Goal: Task Accomplishment & Management: Manage account settings

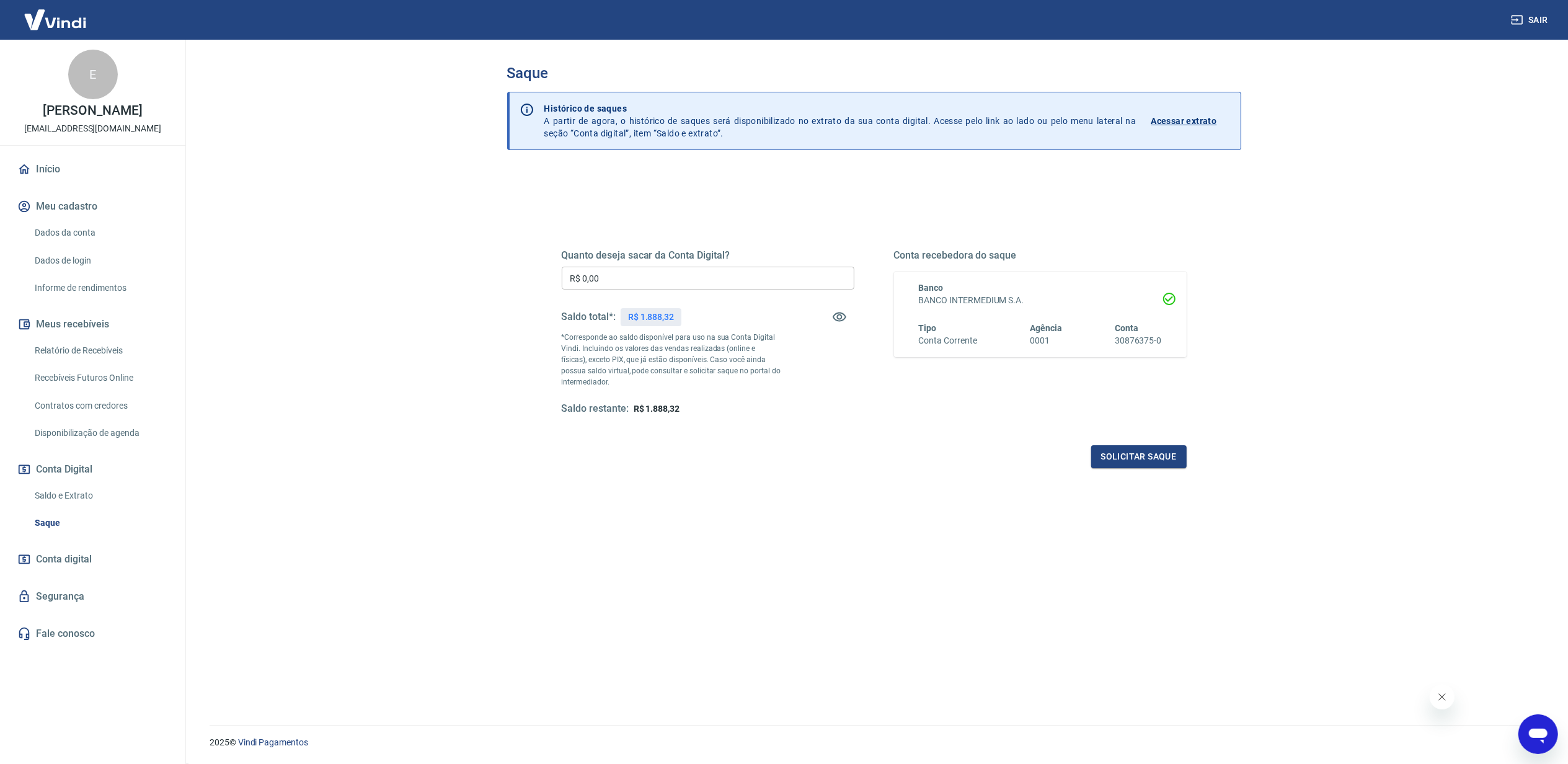
click at [665, 318] on p "R$ 1.888,32" at bounding box center [651, 317] width 46 height 13
copy p "1.888,32"
click at [655, 284] on input "R$ 0,00" at bounding box center [708, 277] width 292 height 23
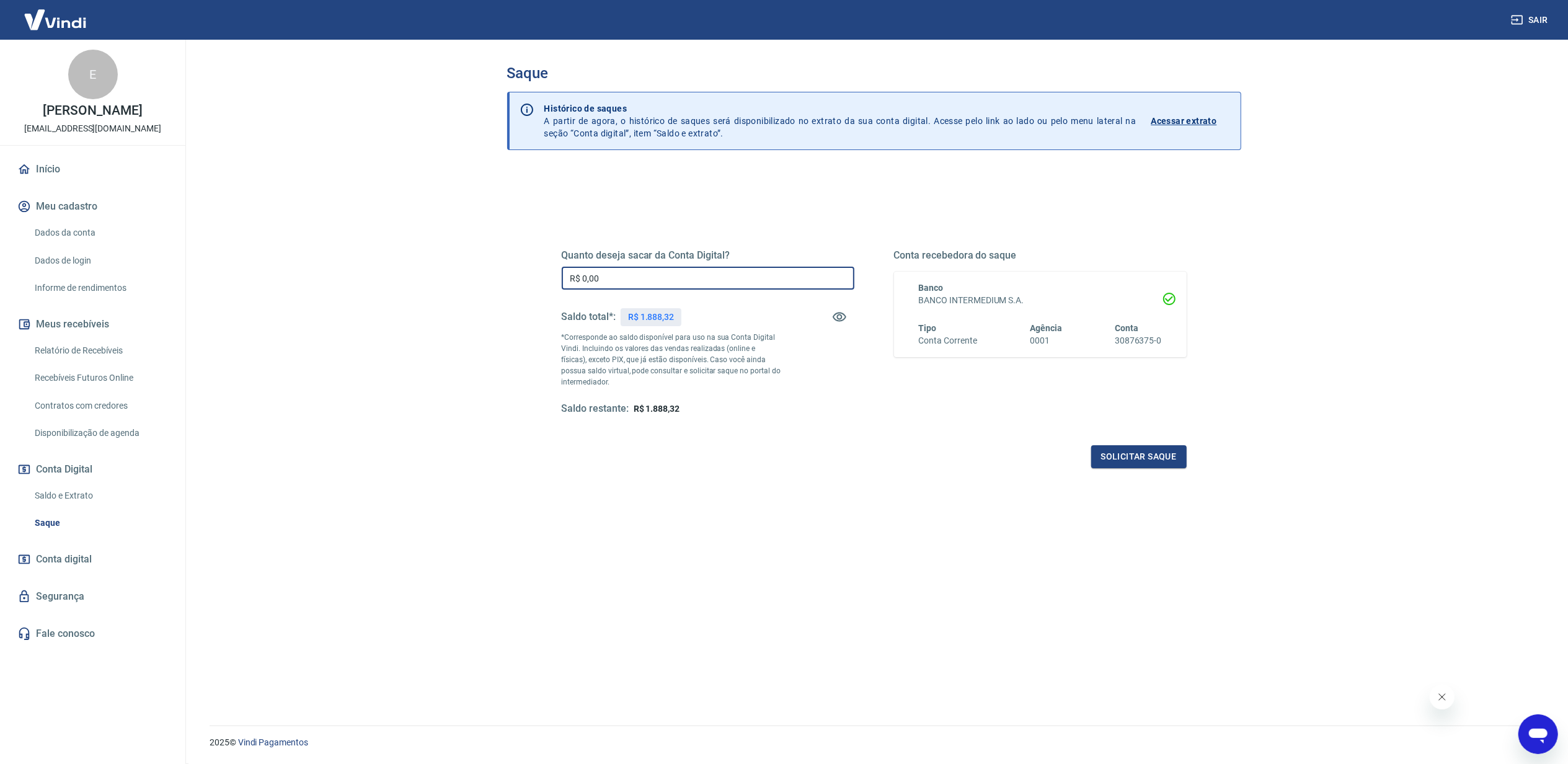
paste input "1.888,32"
type input "R$ 1.888,32"
click at [1101, 450] on button "Solicitar saque" at bounding box center [1139, 456] width 95 height 23
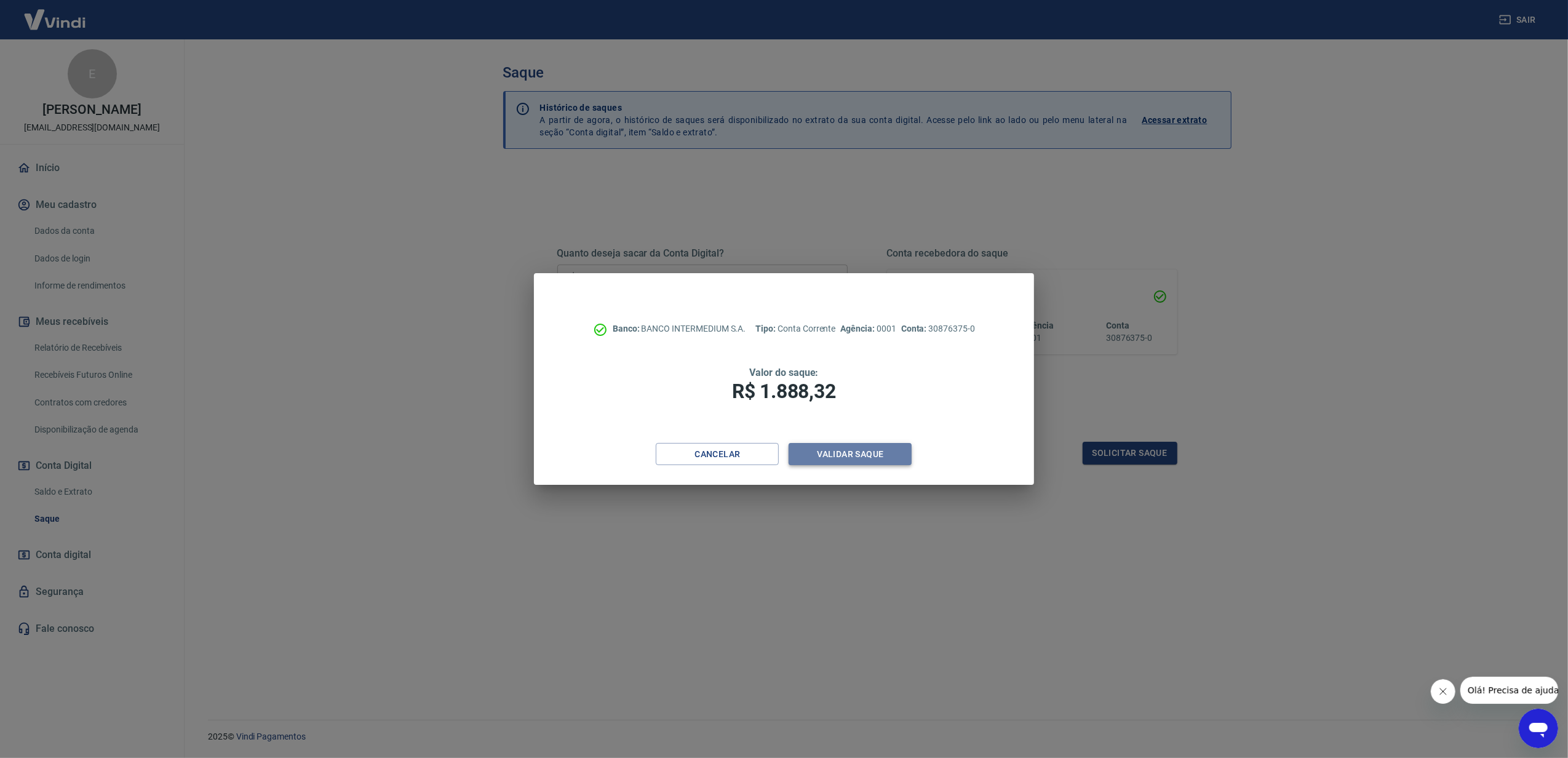
click at [849, 449] on button "Validar saque" at bounding box center [851, 454] width 123 height 22
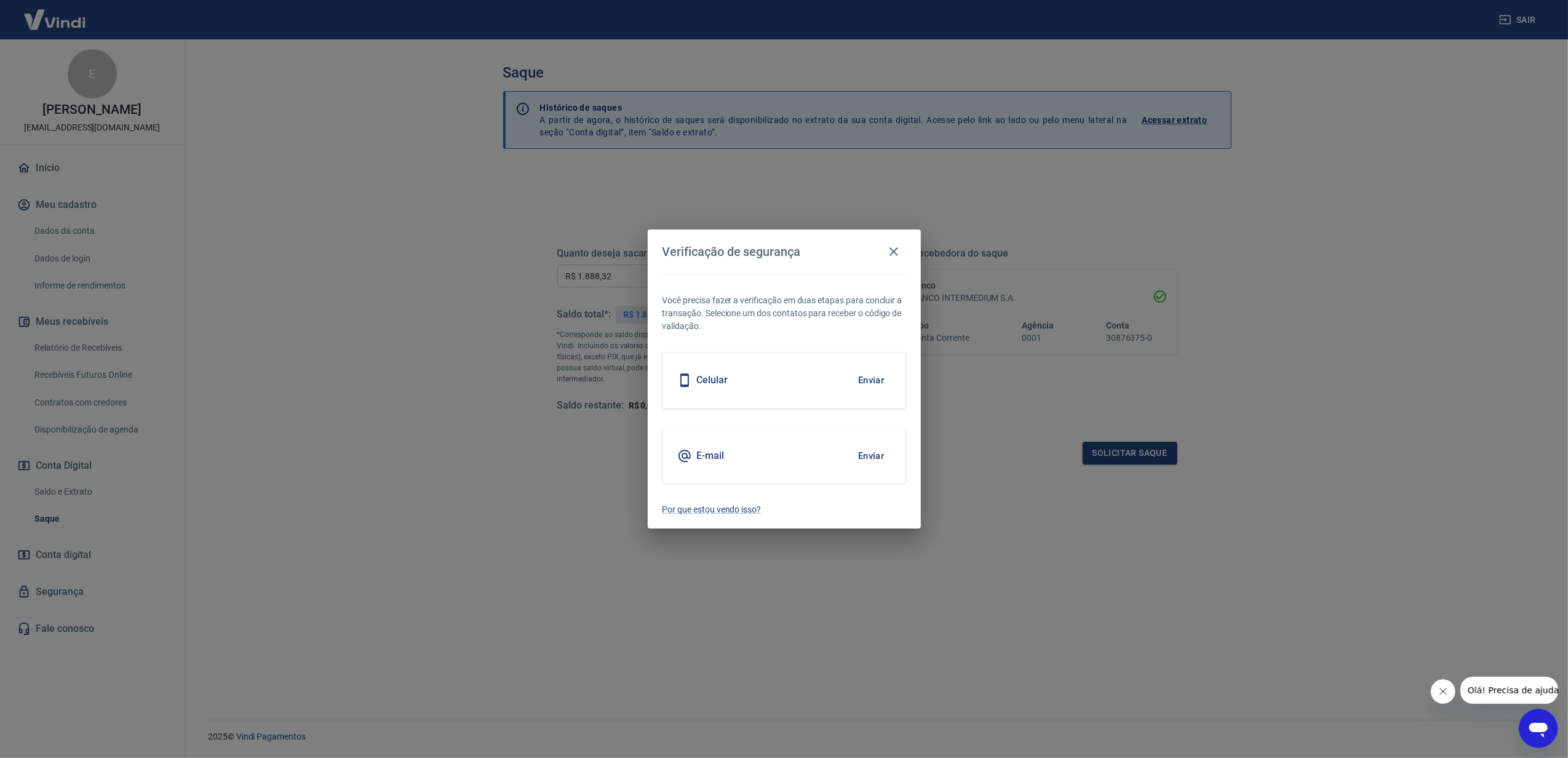
click at [868, 453] on button "Enviar" at bounding box center [871, 455] width 40 height 26
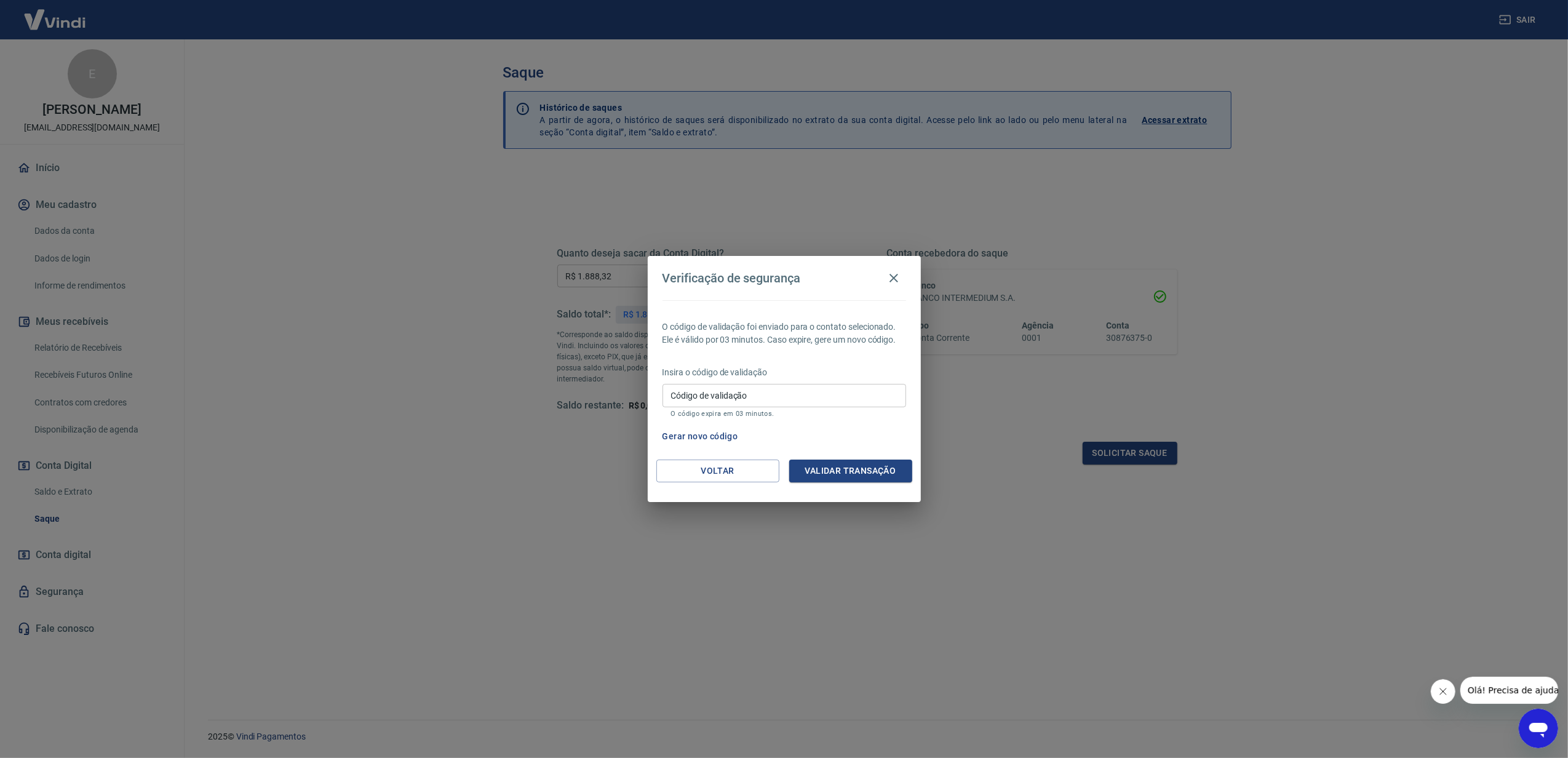
click at [779, 399] on input "Código de validação" at bounding box center [784, 395] width 244 height 22
type input "543654"
click at [855, 471] on button "Validar transação" at bounding box center [851, 470] width 123 height 22
